Goal: Navigation & Orientation: Find specific page/section

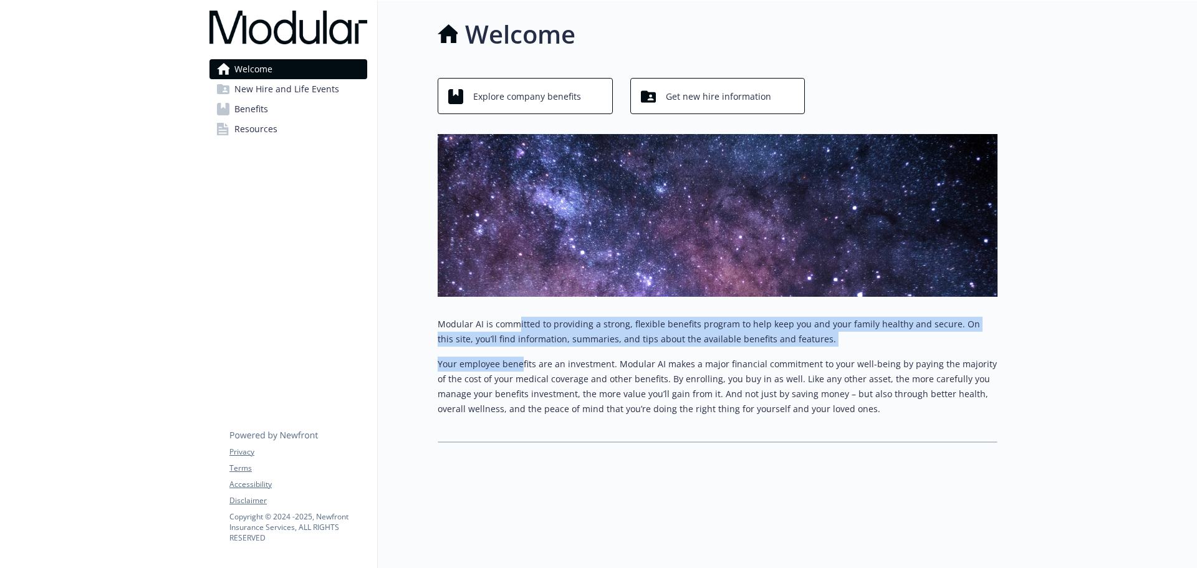
drag, startPoint x: 518, startPoint y: 320, endPoint x: 522, endPoint y: 360, distance: 40.8
click at [522, 360] on div "Modular AI is committed to providing a strong, flexible benefits program to hel…" at bounding box center [718, 367] width 560 height 100
click at [522, 360] on p "Your employee benefits are an investment. Modular AI makes a major financial co…" at bounding box center [718, 387] width 560 height 60
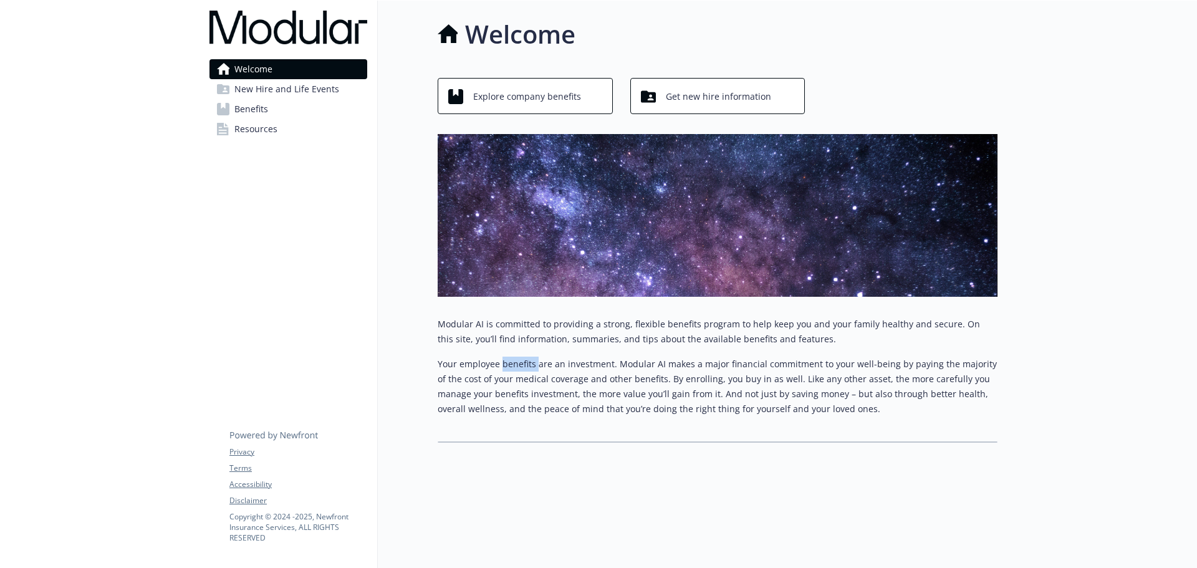
click at [522, 360] on p "Your employee benefits are an investment. Modular AI makes a major financial co…" at bounding box center [718, 387] width 560 height 60
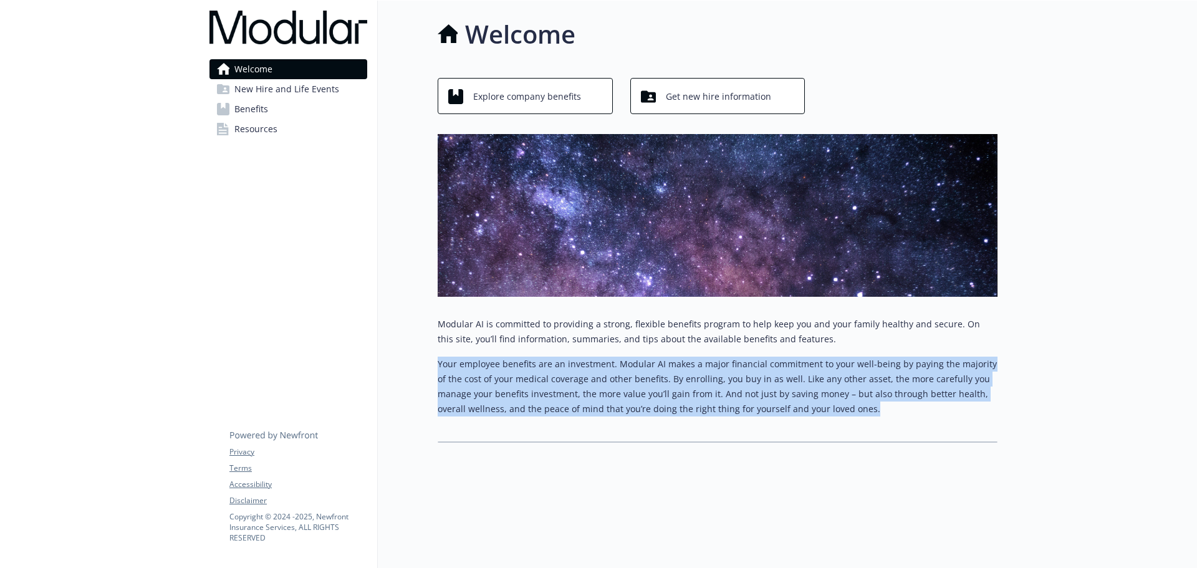
click at [522, 360] on p "Your employee benefits are an investment. Modular AI makes a major financial co…" at bounding box center [718, 387] width 560 height 60
click at [315, 93] on span "New Hire and Life Events" at bounding box center [286, 89] width 105 height 20
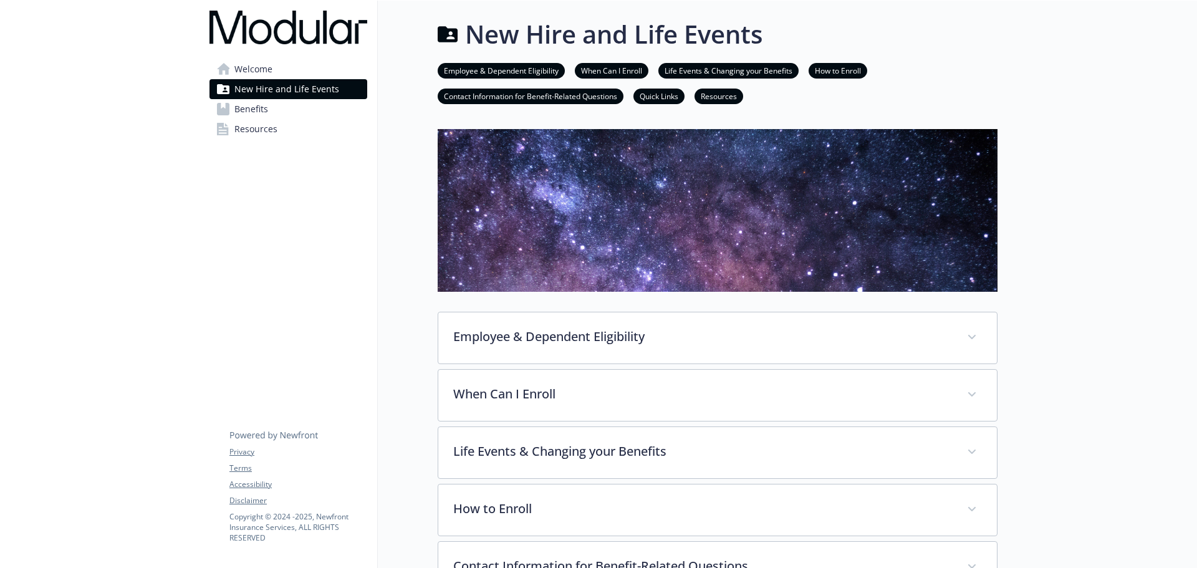
click at [304, 119] on link "Resources" at bounding box center [288, 129] width 158 height 20
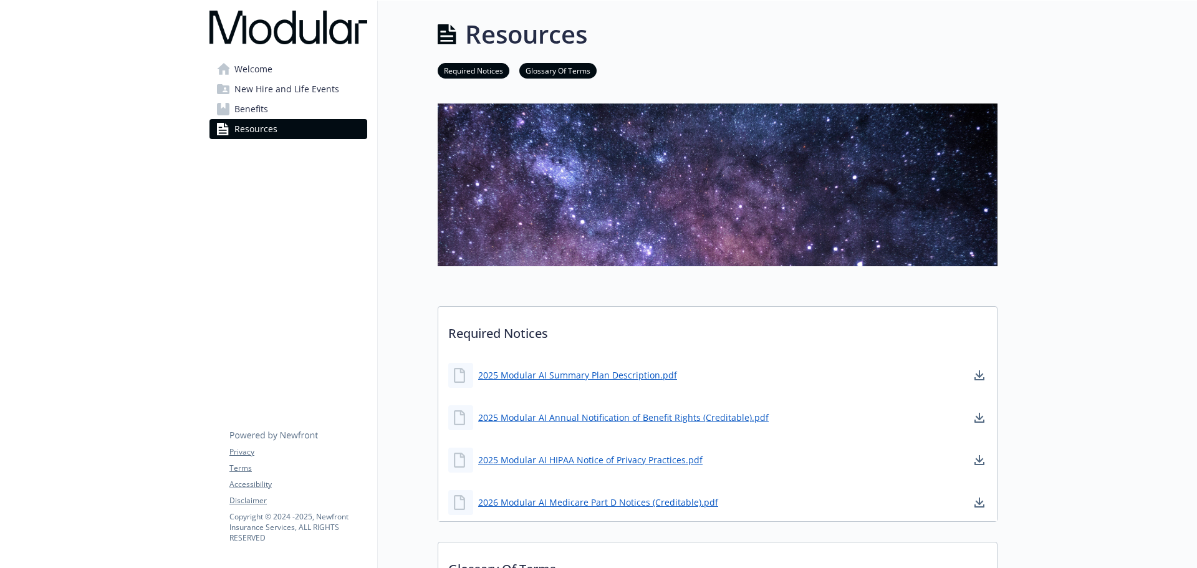
scroll to position [249, 0]
